Goal: Transaction & Acquisition: Obtain resource

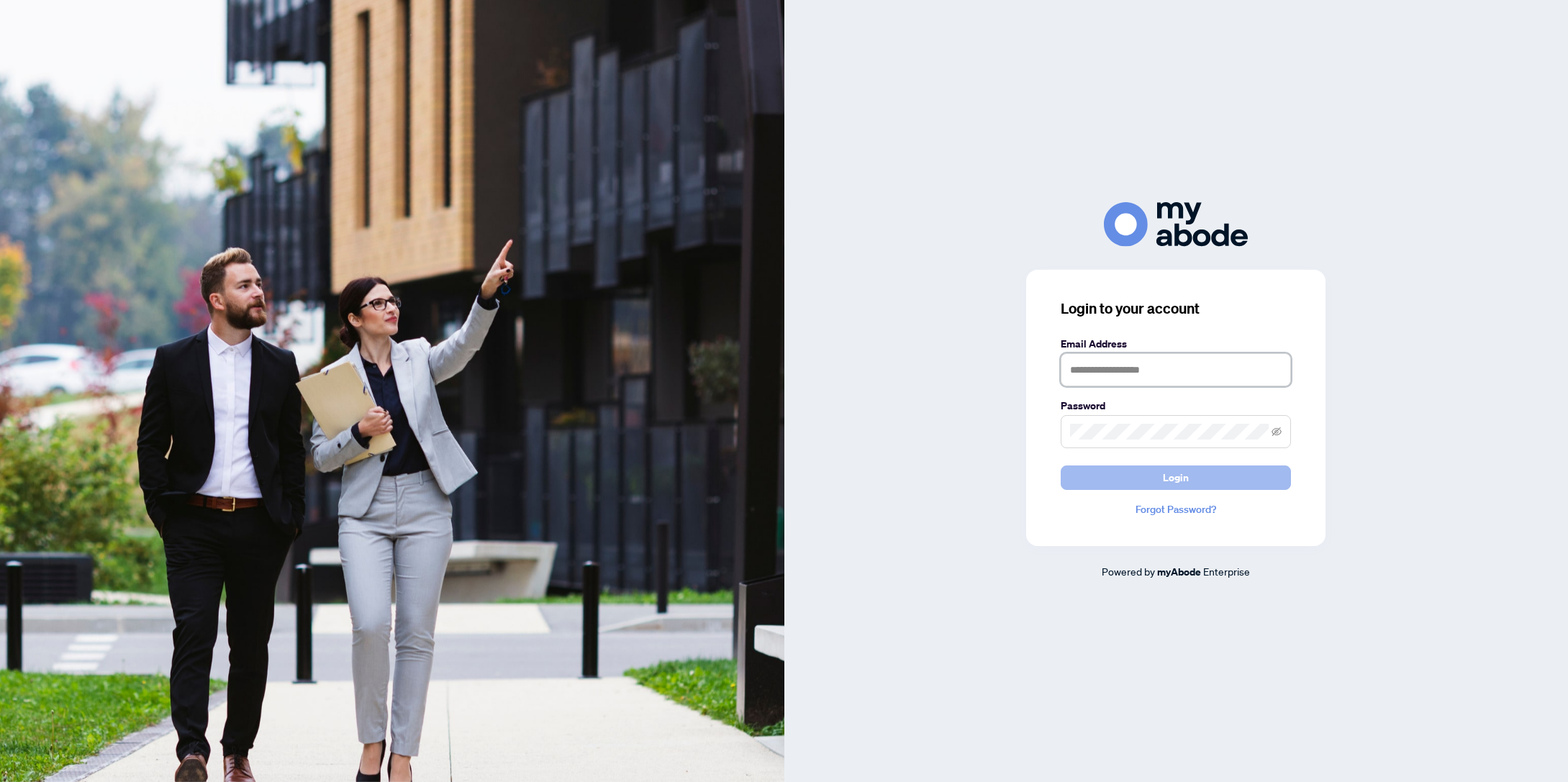
type input "**********"
click at [1197, 476] on button "Login" at bounding box center [1175, 477] width 230 height 24
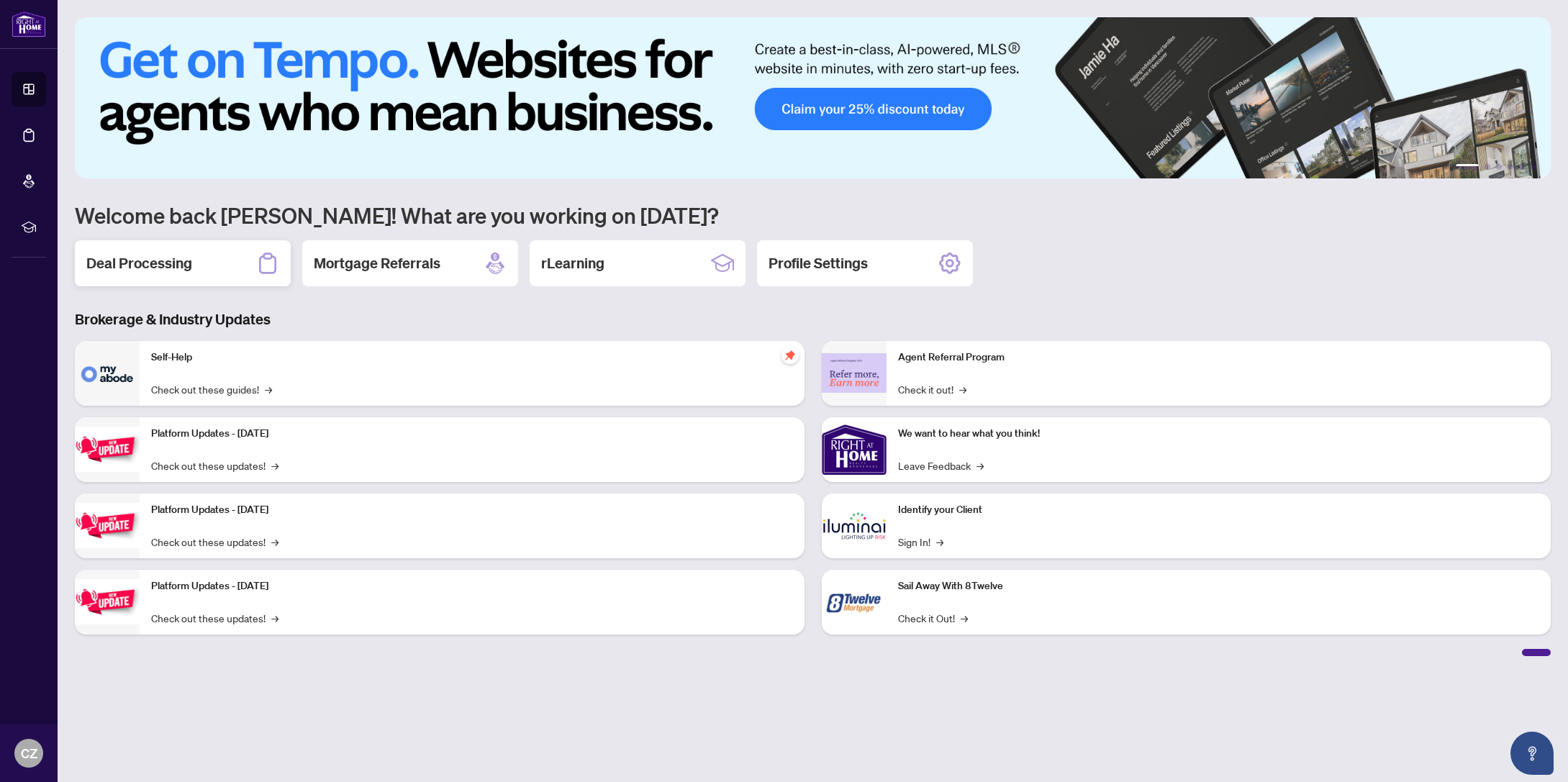
click at [129, 257] on h2 "Deal Processing" at bounding box center [139, 263] width 106 height 20
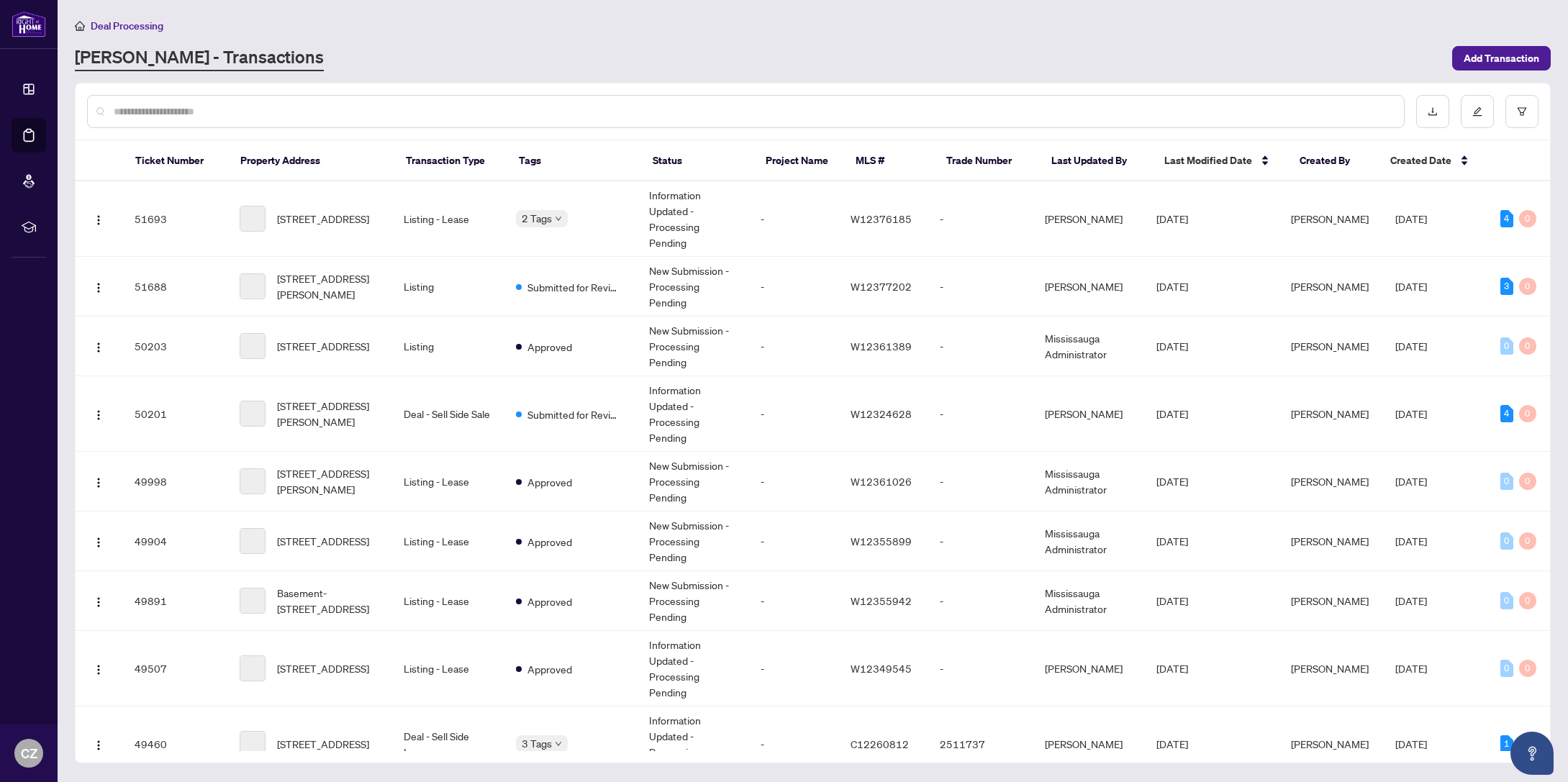
click at [446, 110] on input "text" at bounding box center [753, 110] width 1278 height 15
type input "*"
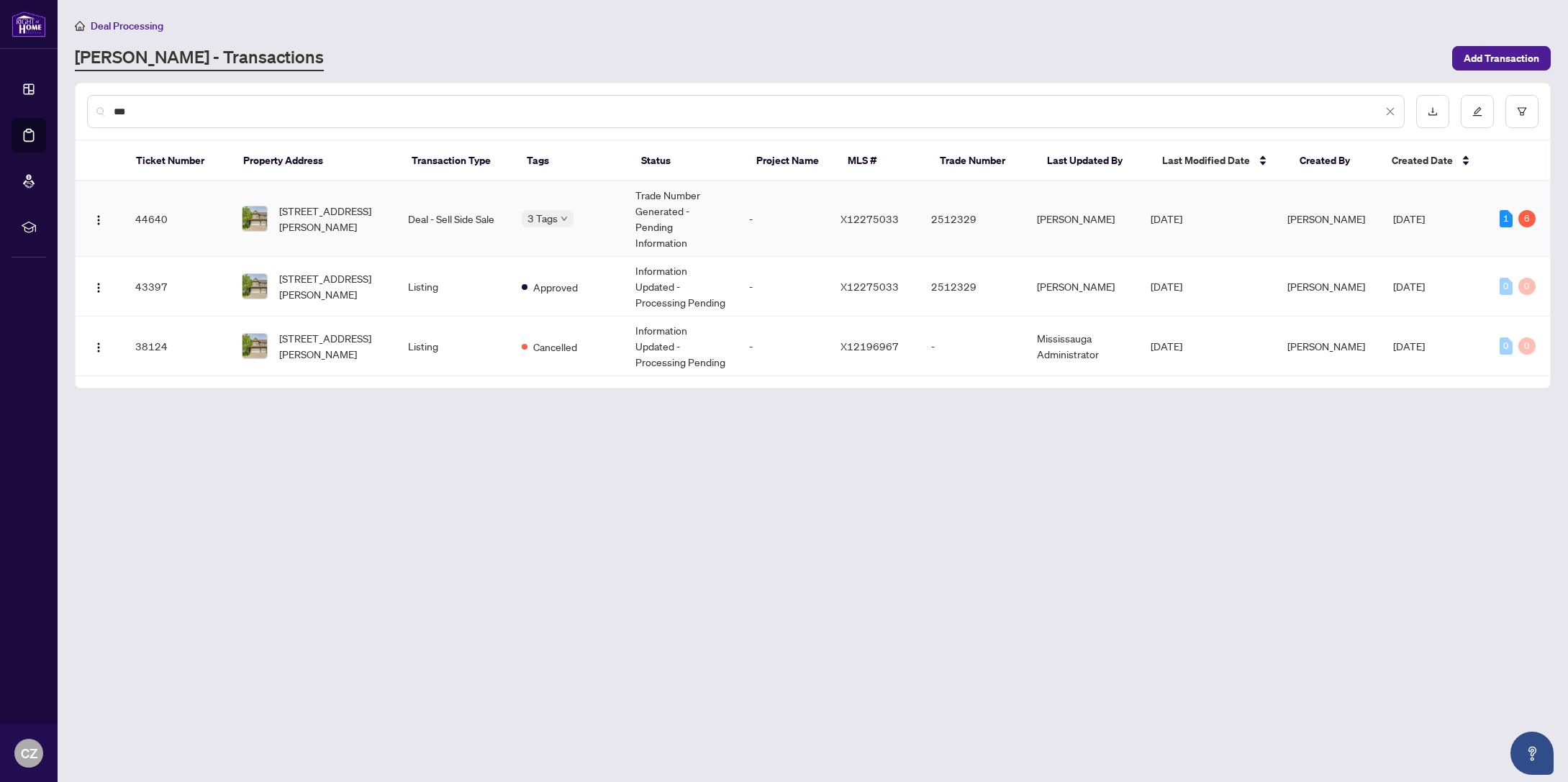
type input "***"
click at [462, 203] on td "Deal - Sell Side Sale" at bounding box center [454, 218] width 114 height 75
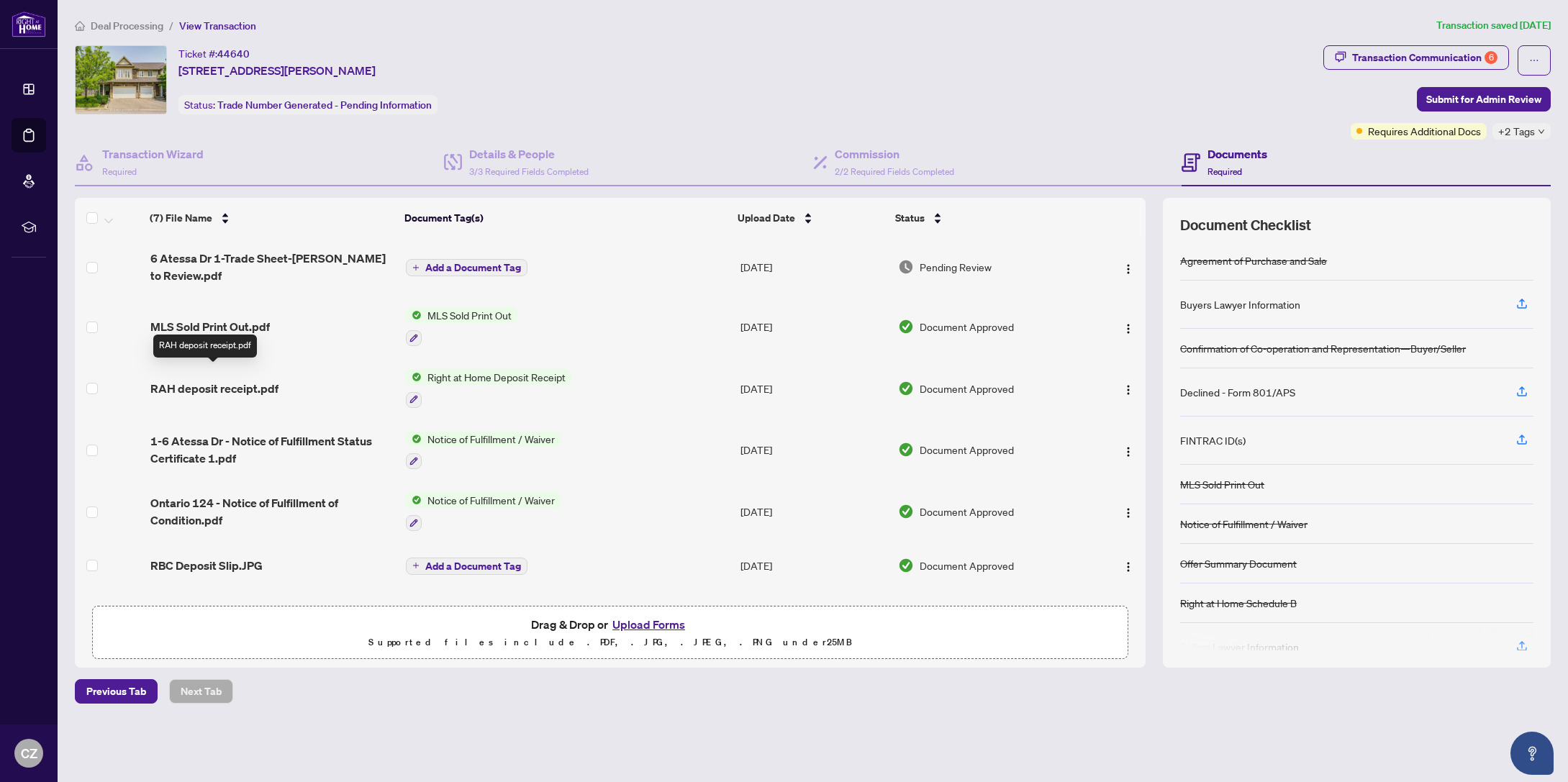
click at [215, 380] on span "RAH deposit receipt.pdf" at bounding box center [214, 388] width 128 height 17
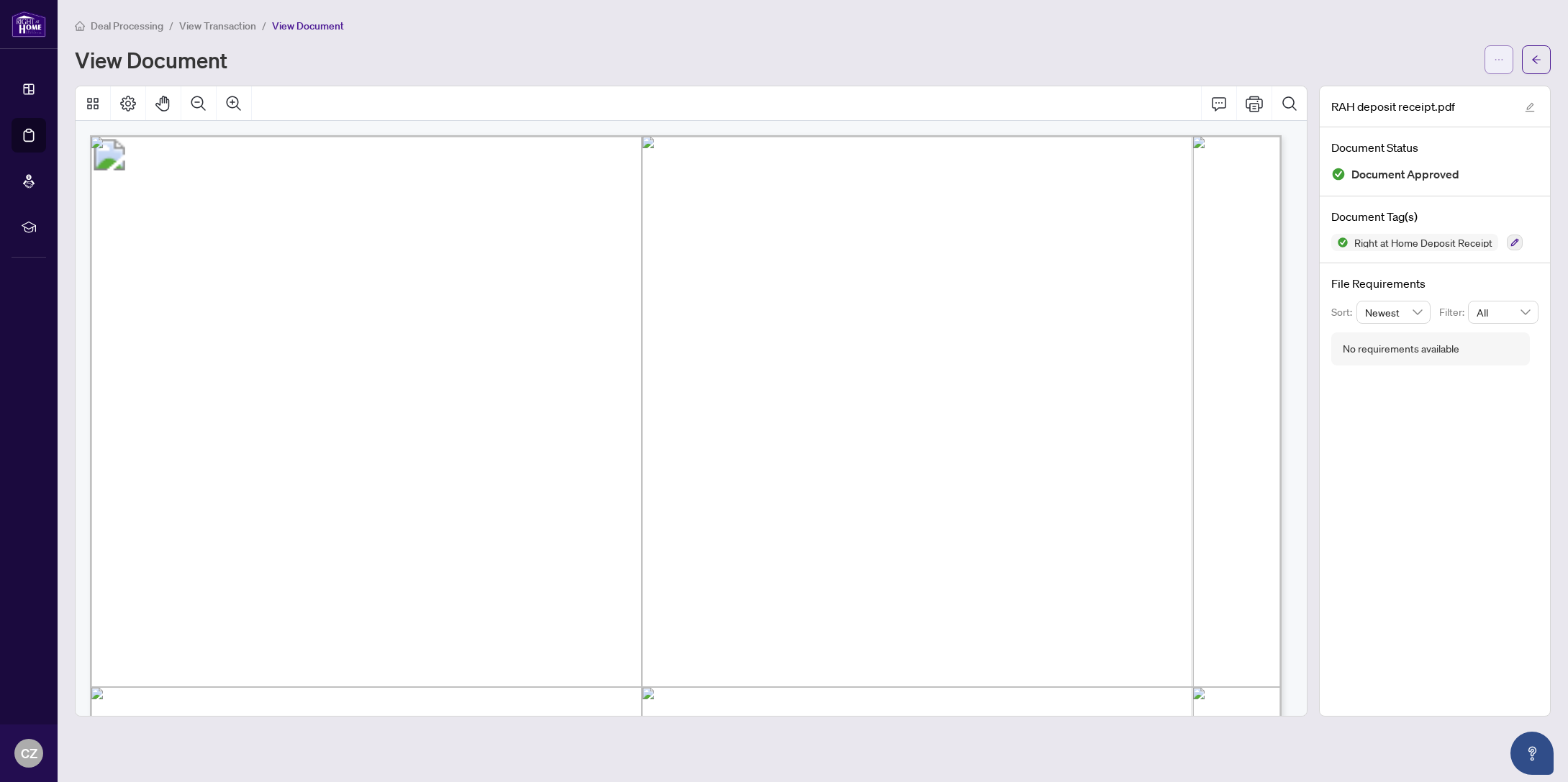
click at [1500, 56] on icon "ellipsis" at bounding box center [1498, 59] width 10 height 10
click at [1403, 91] on span "Download" at bounding box center [1447, 90] width 110 height 15
click at [195, 24] on span "View Transaction" at bounding box center [217, 25] width 77 height 13
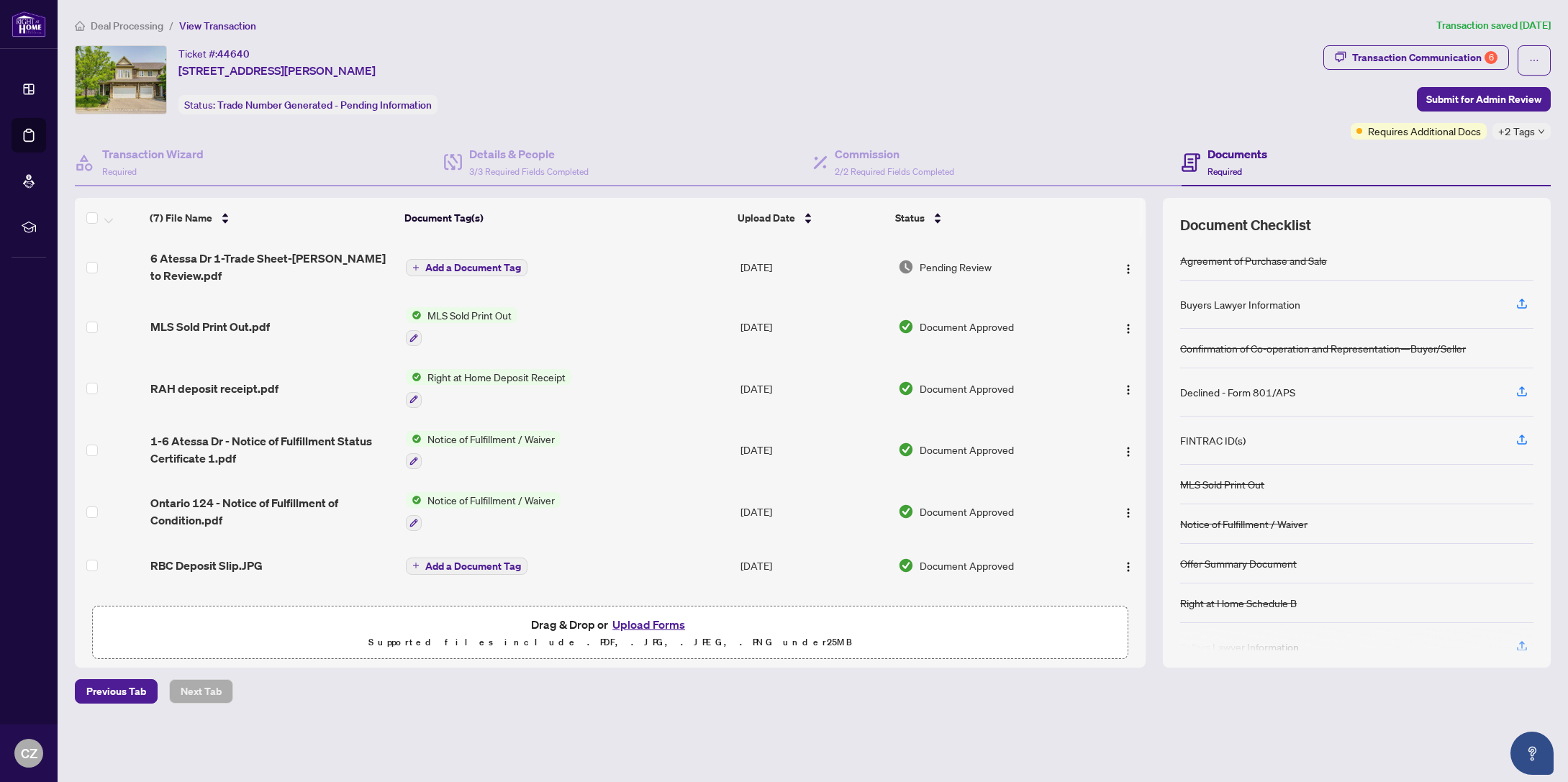
click at [139, 23] on span "Deal Processing" at bounding box center [127, 25] width 72 height 13
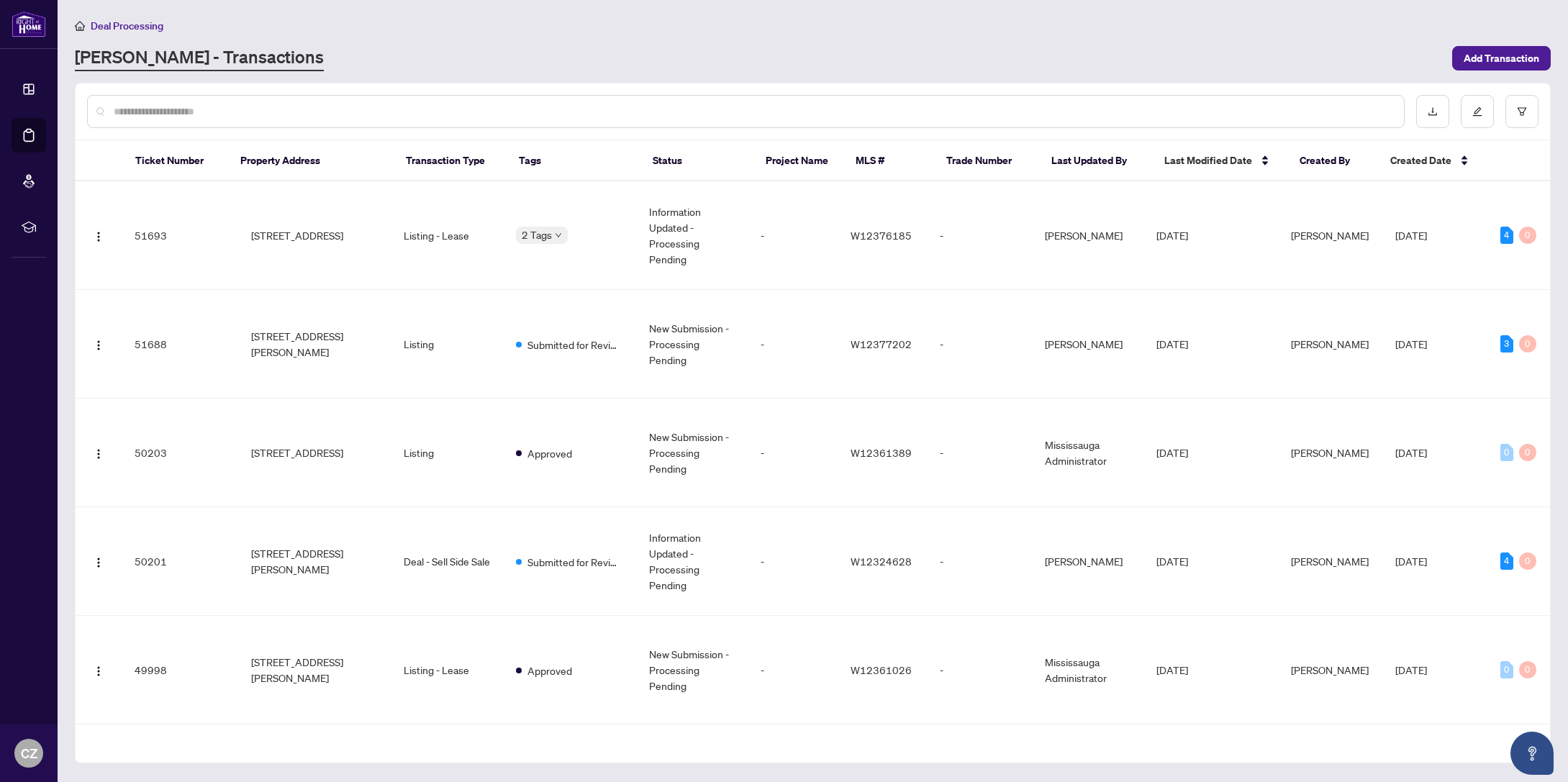
click at [286, 110] on input "text" at bounding box center [753, 110] width 1278 height 15
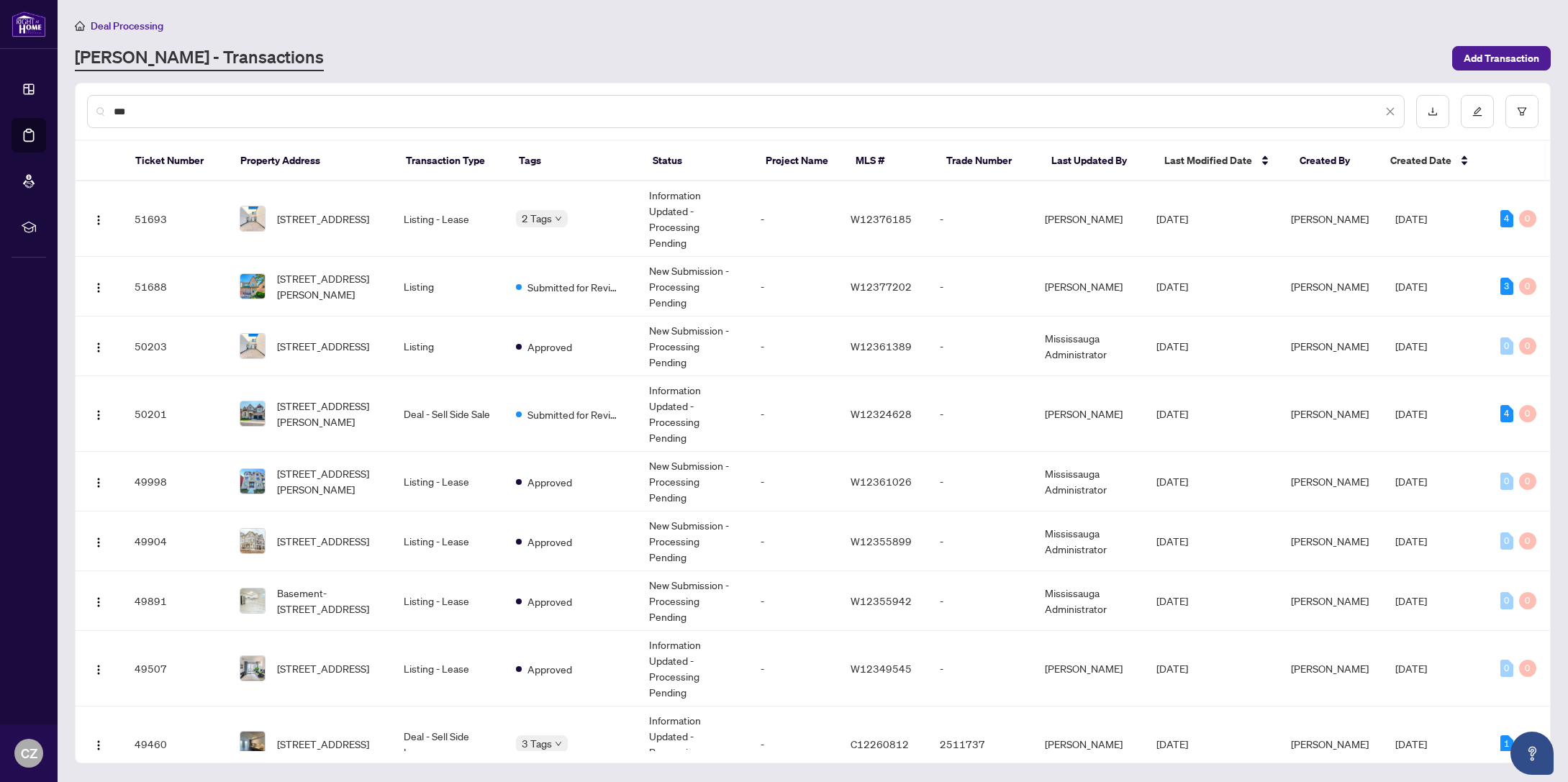
type input "****"
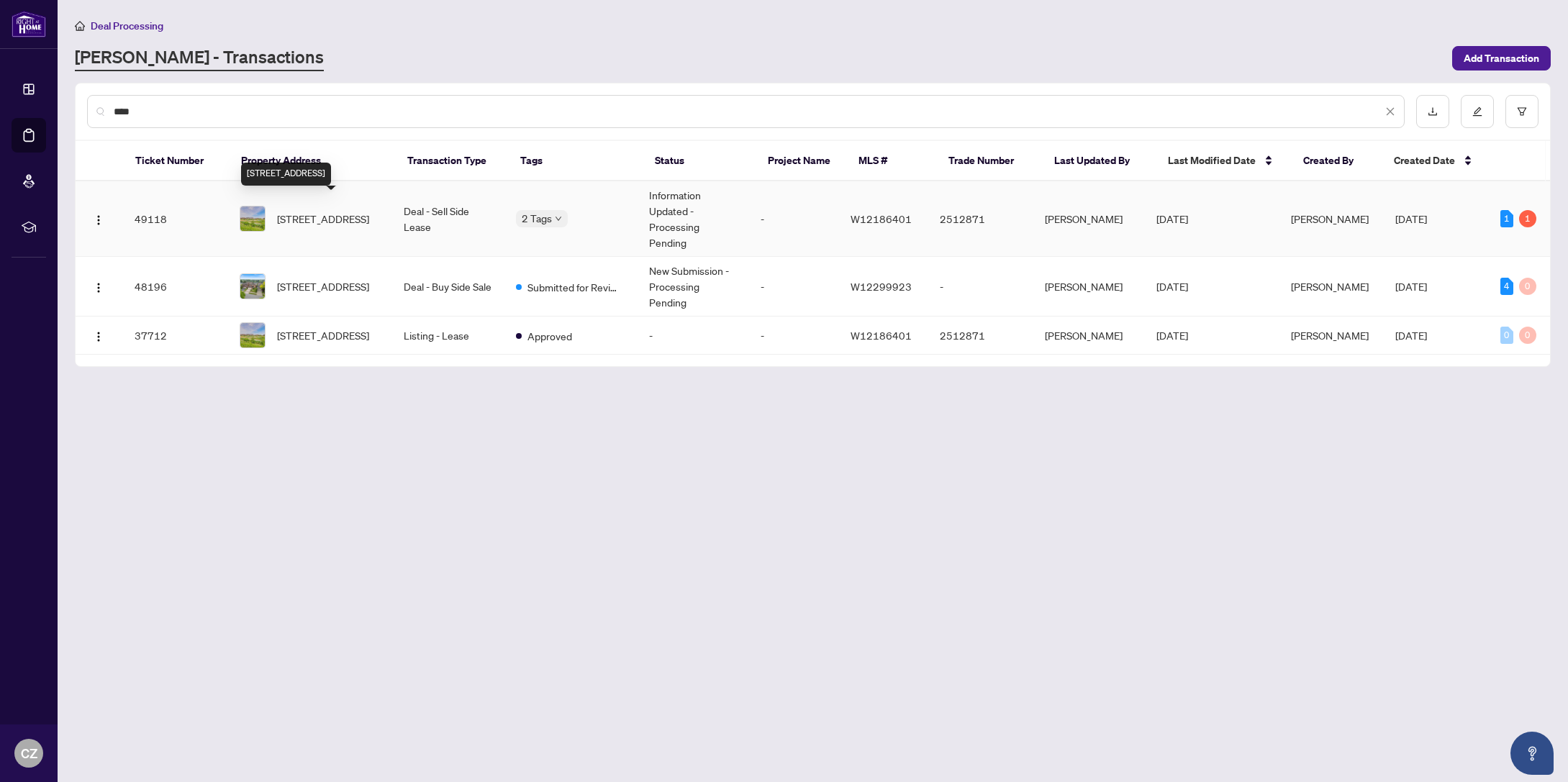
click at [335, 219] on span "8-1220 Dartmouth Cres, Oakville, Ontario L6H 8C1, Canada" at bounding box center [323, 218] width 92 height 15
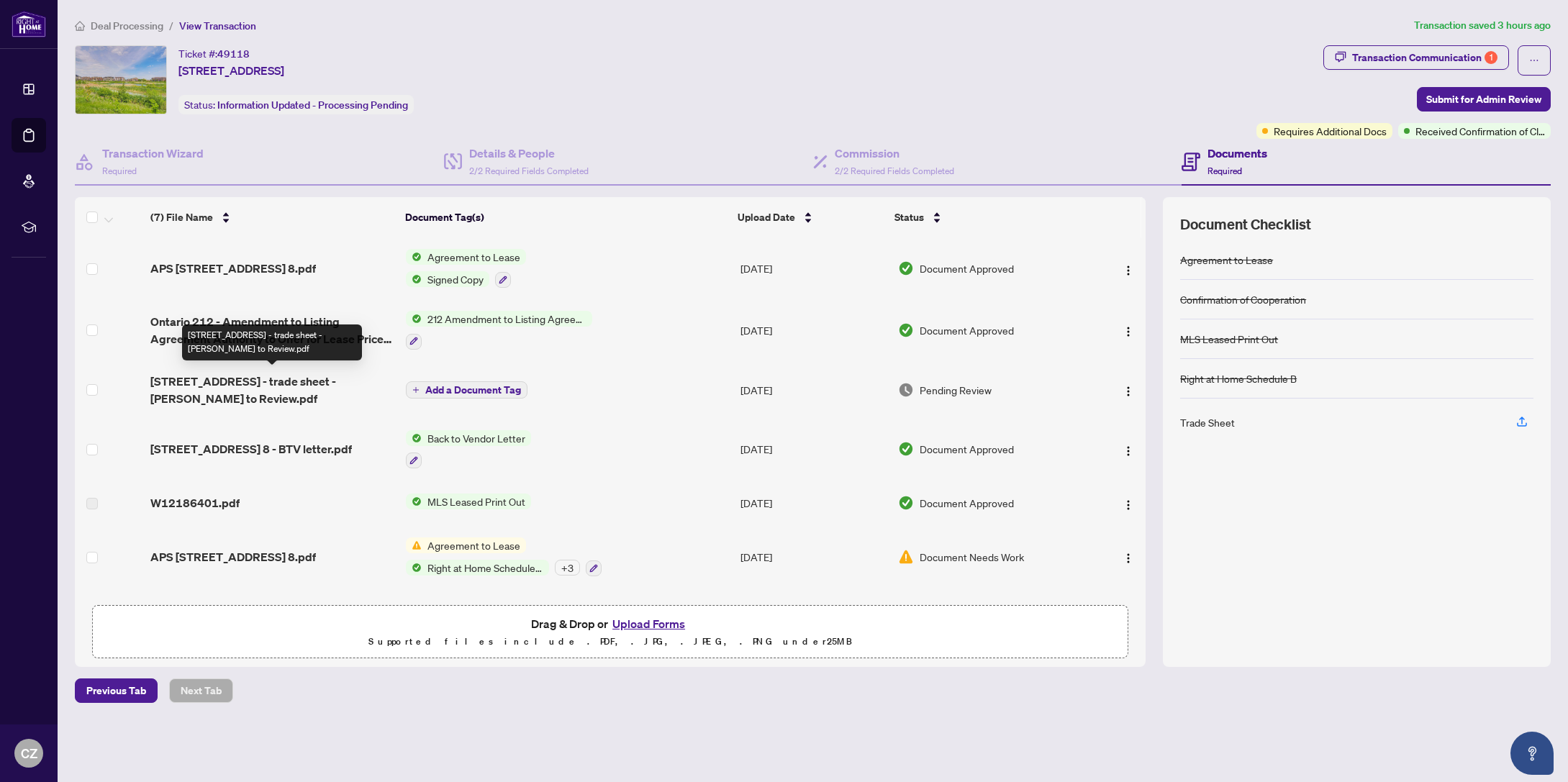
click at [236, 380] on span "1220 Dartmouth Crescent 8 - trade sheet - Cindy to Review.pdf" at bounding box center [272, 390] width 244 height 34
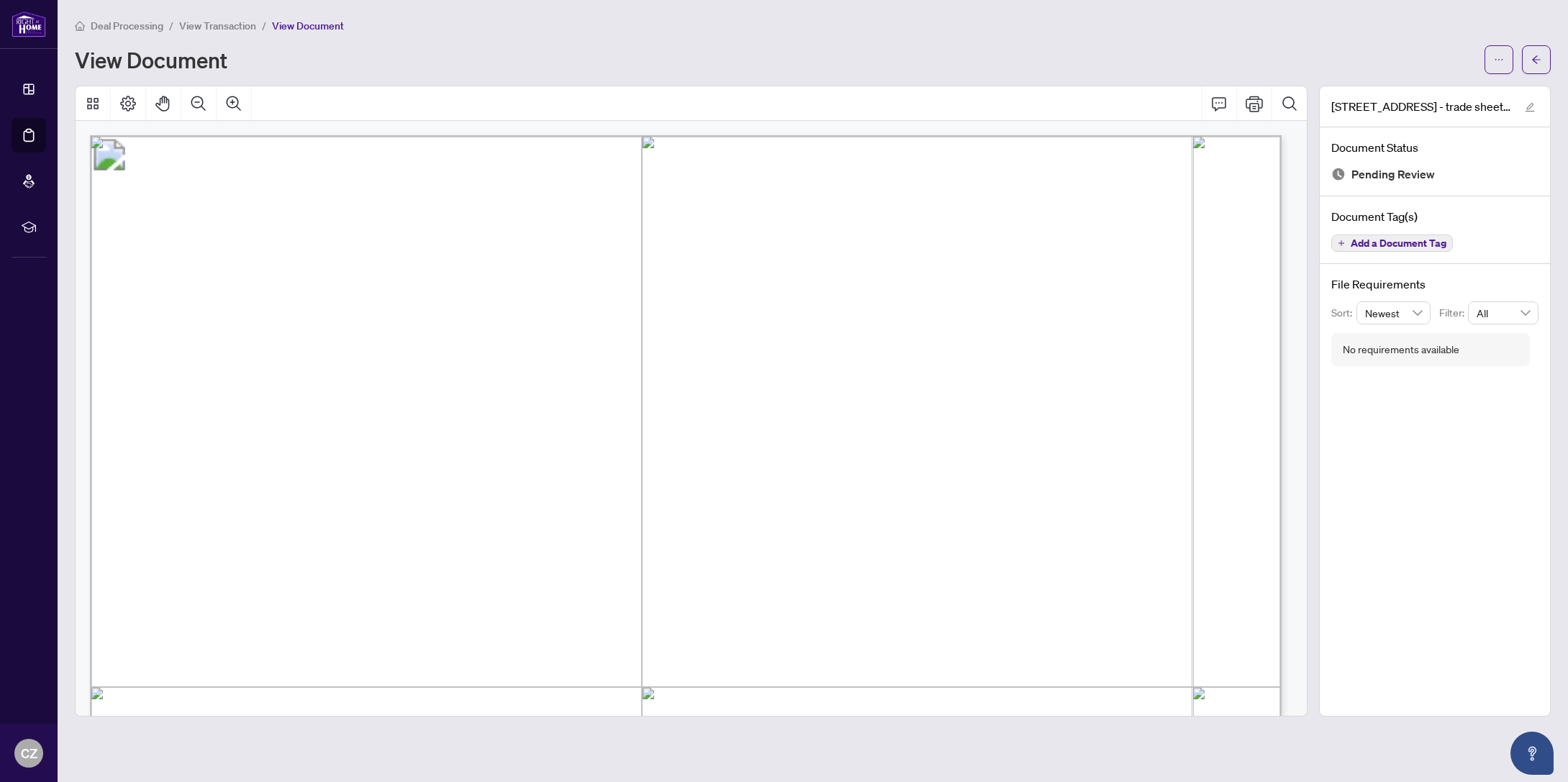
scroll to position [491, 0]
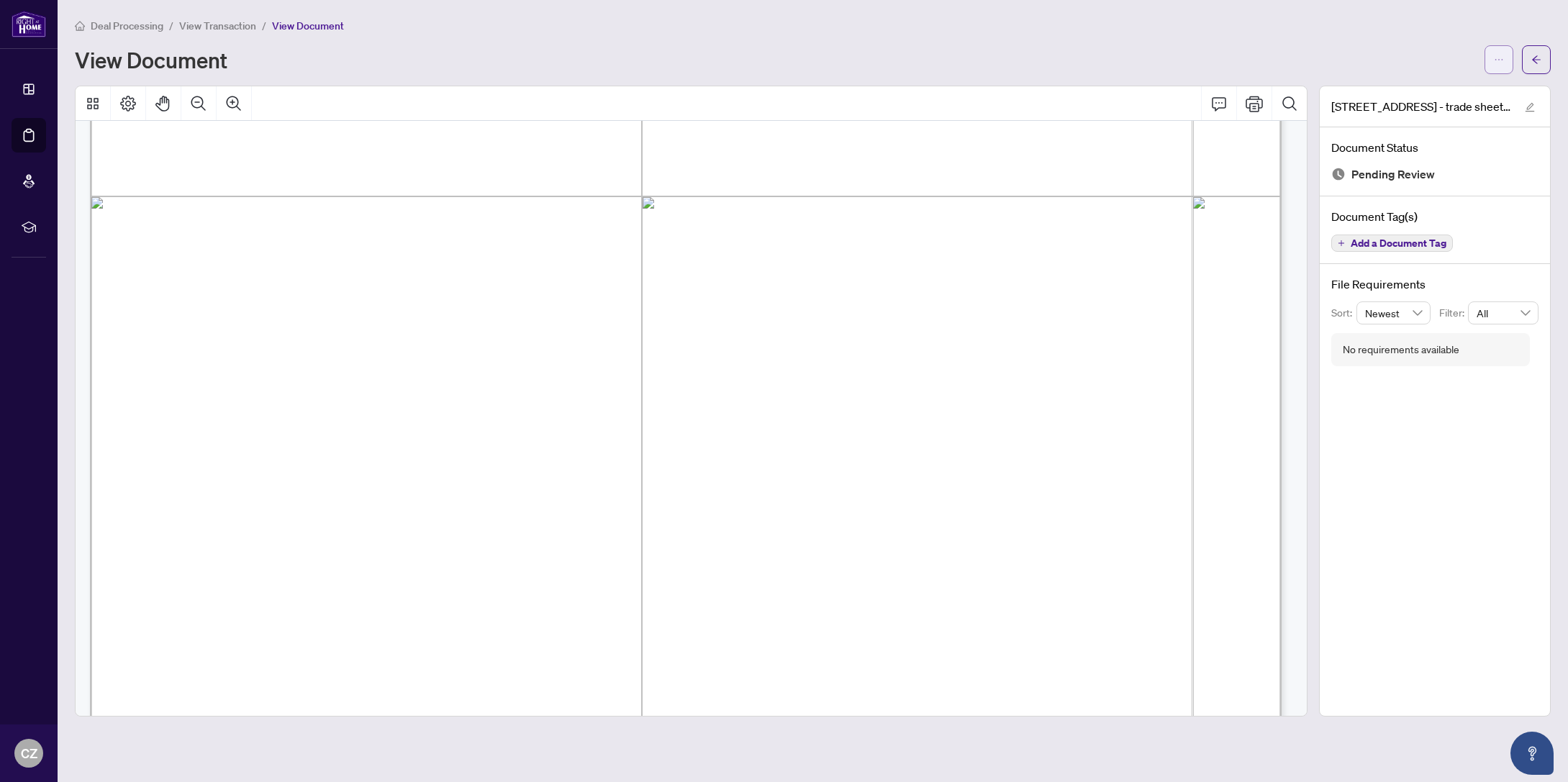
click at [1501, 53] on span "button" at bounding box center [1498, 59] width 10 height 23
click at [1411, 95] on span "Download" at bounding box center [1447, 90] width 110 height 15
click at [1494, 60] on icon "ellipsis" at bounding box center [1498, 59] width 10 height 10
click at [1424, 92] on span "Download" at bounding box center [1447, 90] width 110 height 15
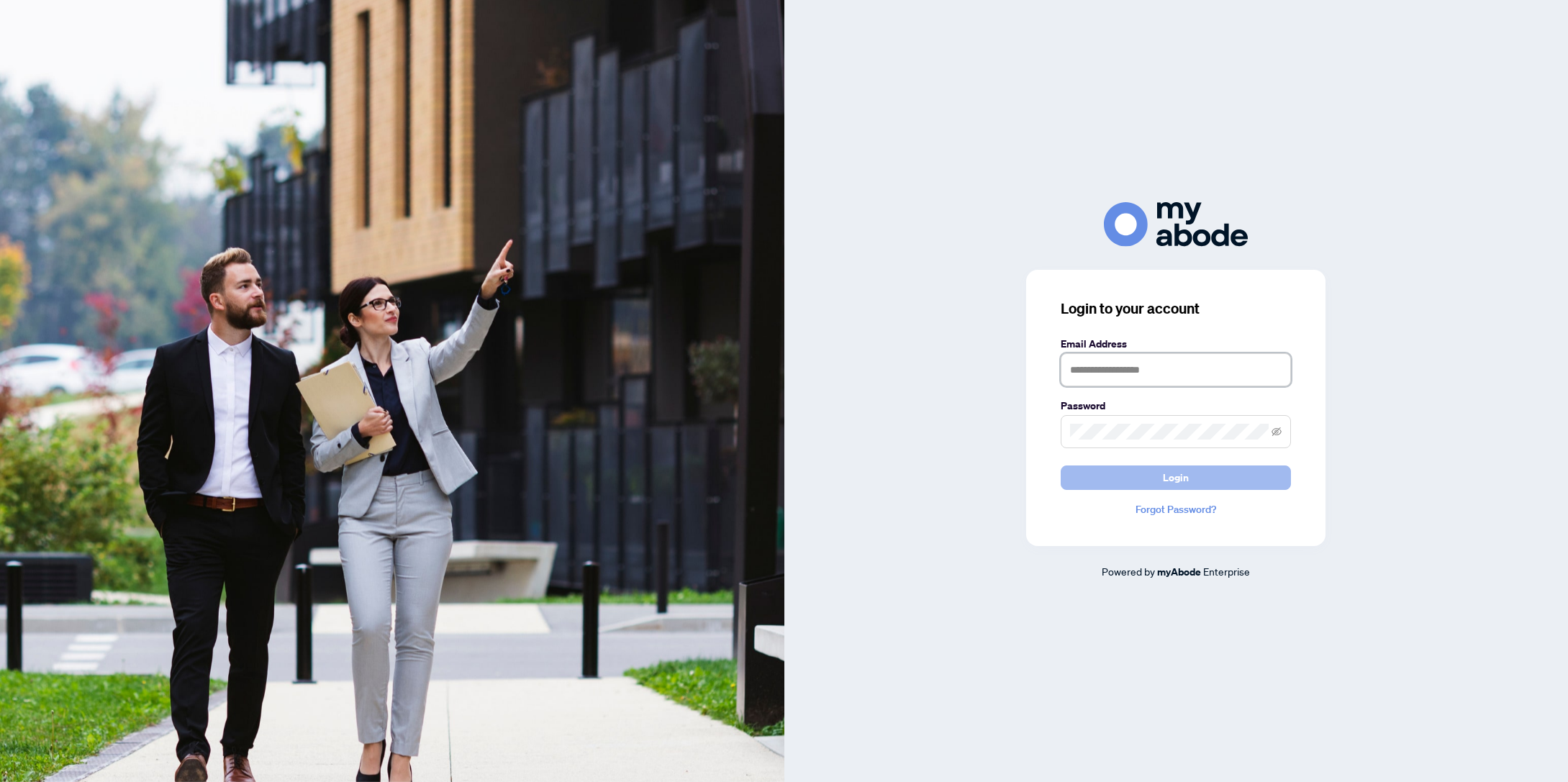
type input "**********"
click at [1183, 481] on span "Login" at bounding box center [1175, 477] width 26 height 23
